Goal: Information Seeking & Learning: Learn about a topic

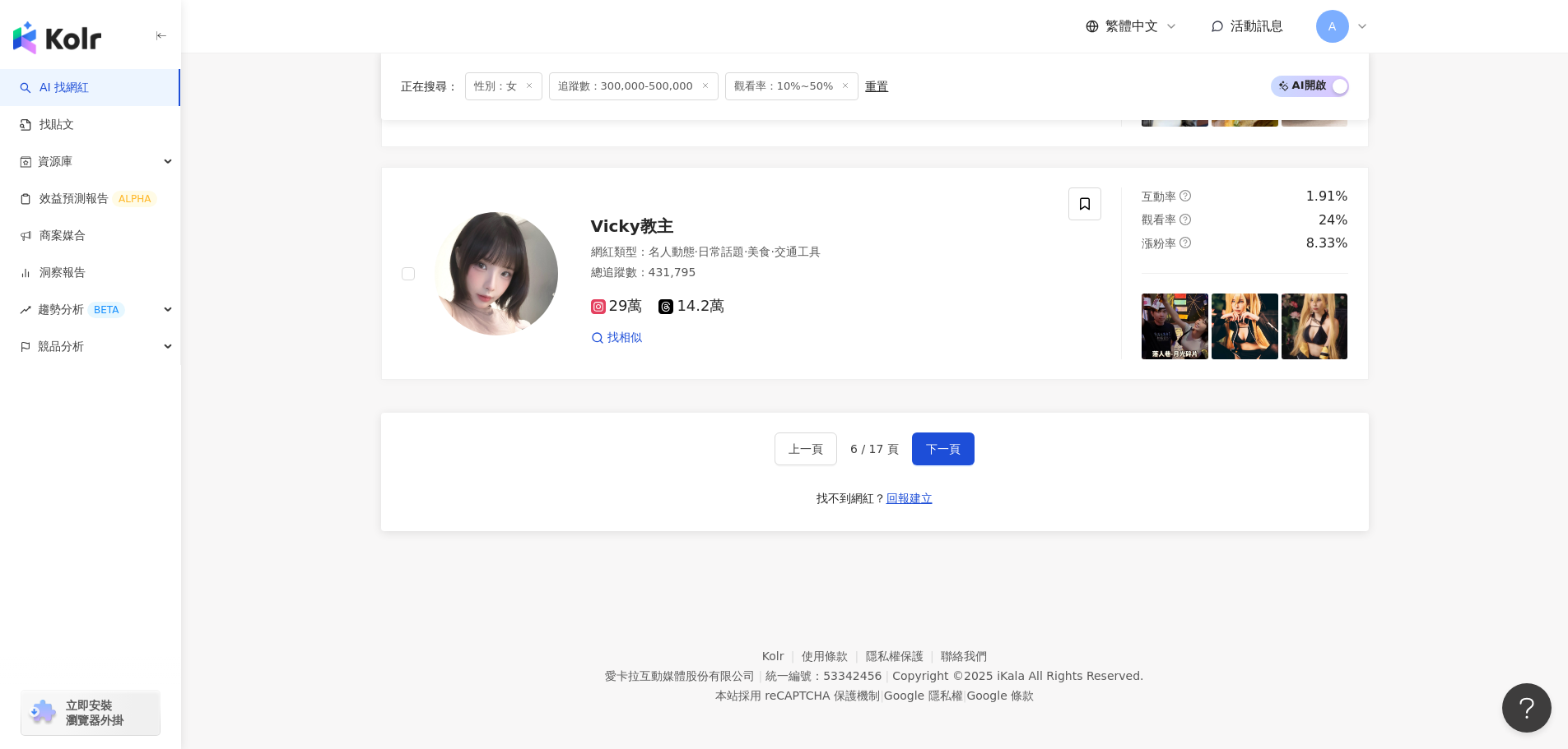
scroll to position [0, 153]
drag, startPoint x: 942, startPoint y: 429, endPoint x: 952, endPoint y: 430, distance: 10.0
click at [944, 432] on button "下一頁" at bounding box center [943, 448] width 62 height 33
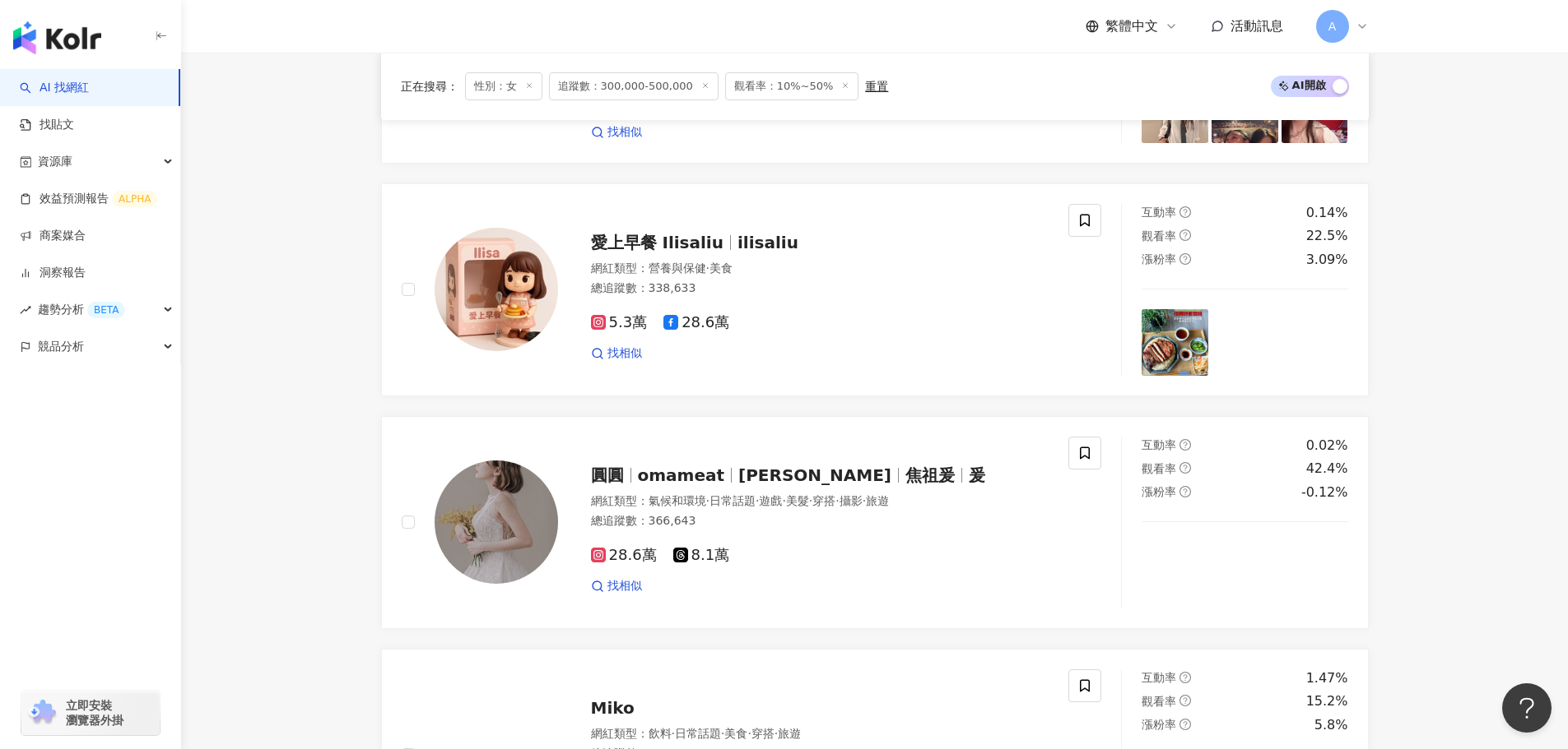
scroll to position [1386, 0]
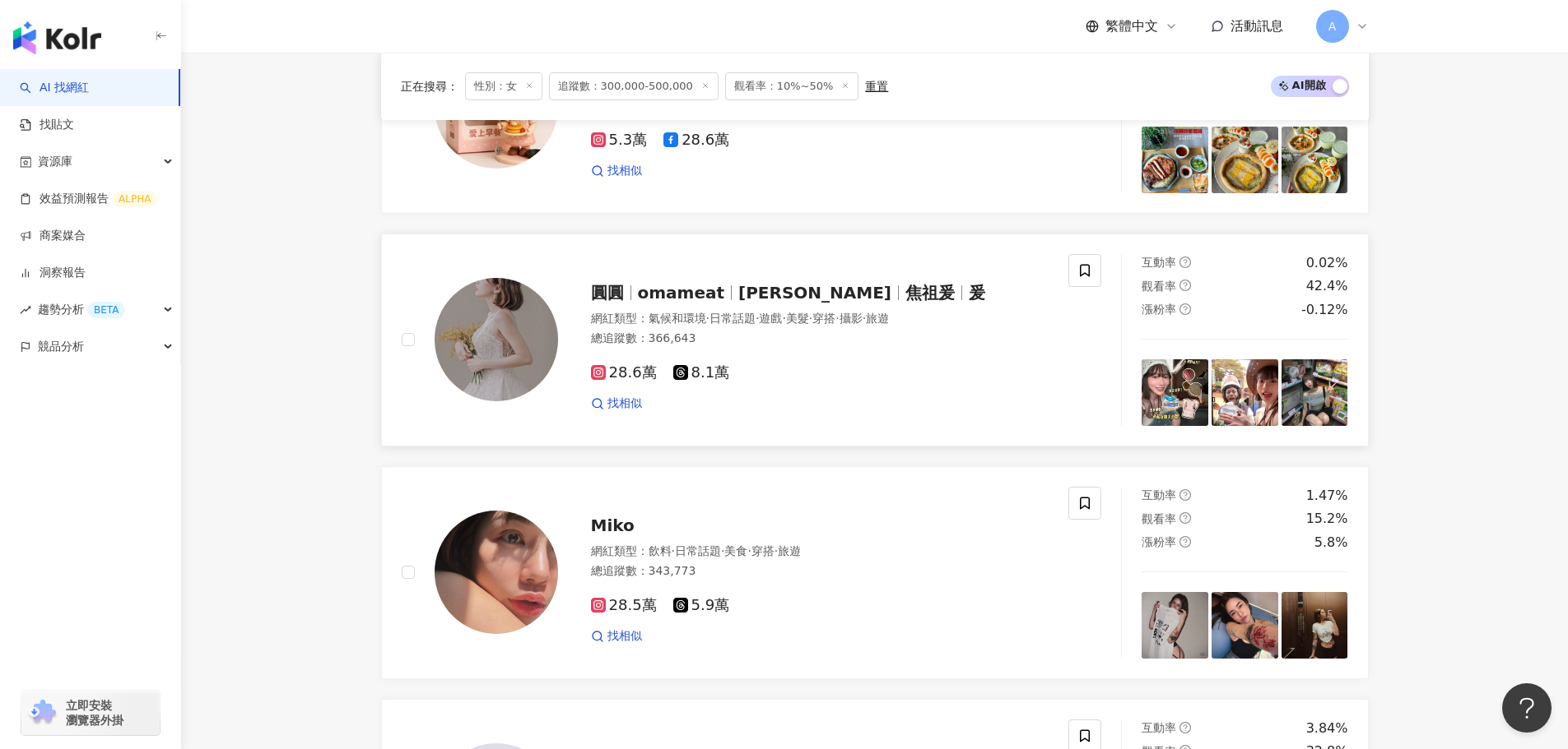
click at [776, 294] on span "焦圓圓" at bounding box center [815, 292] width 153 height 19
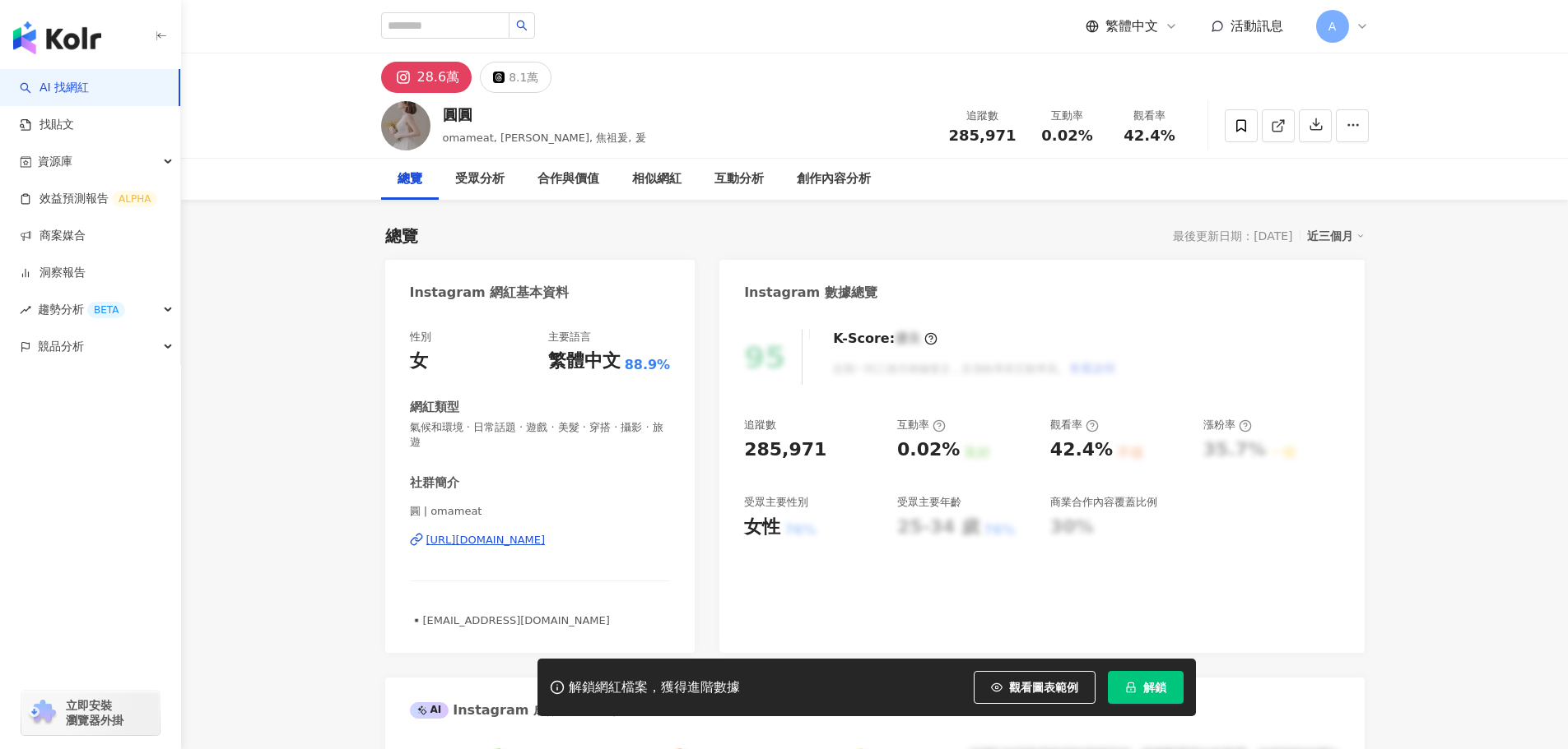
click at [521, 541] on div "[URL][DOMAIN_NAME]" at bounding box center [486, 541] width 120 height 15
